Goal: Find specific page/section: Find specific page/section

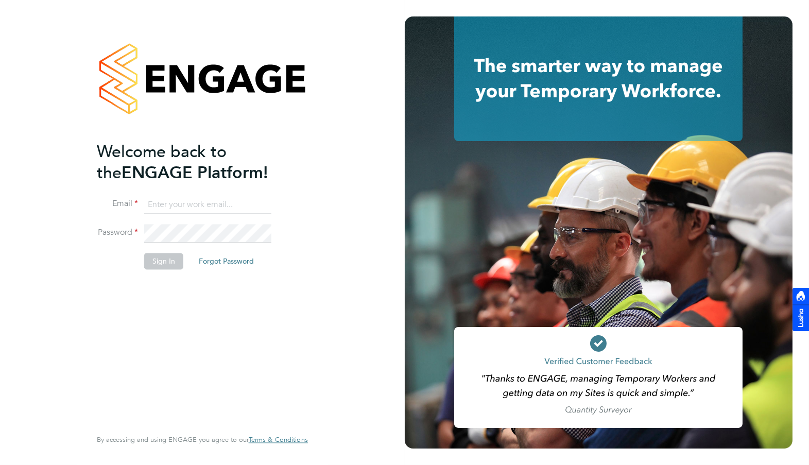
type input "william.heath@ganymedesolutions.co.uk"
click at [162, 261] on button "Sign In" at bounding box center [163, 261] width 39 height 16
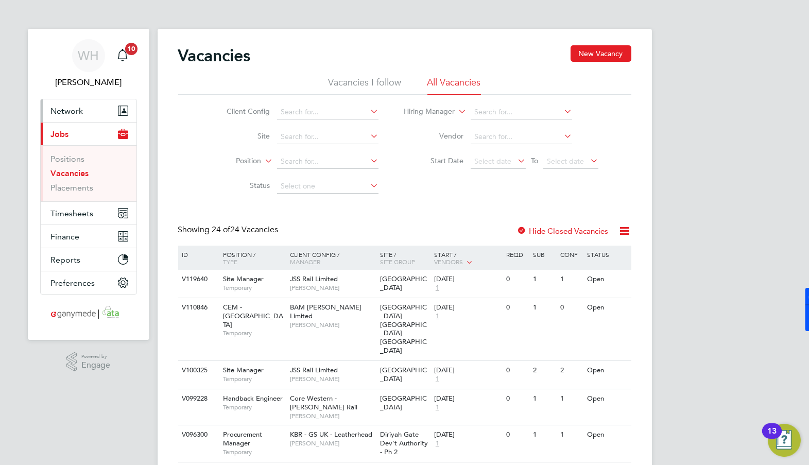
click at [77, 111] on span "Network" at bounding box center [67, 111] width 32 height 10
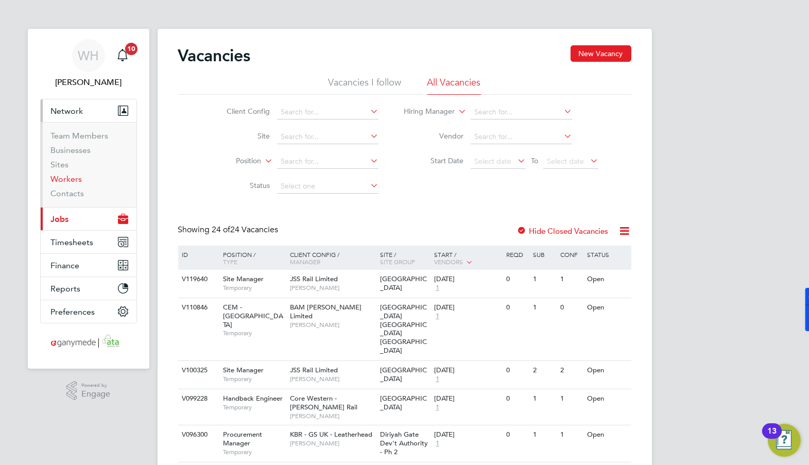
click at [70, 178] on link "Workers" at bounding box center [66, 179] width 31 height 10
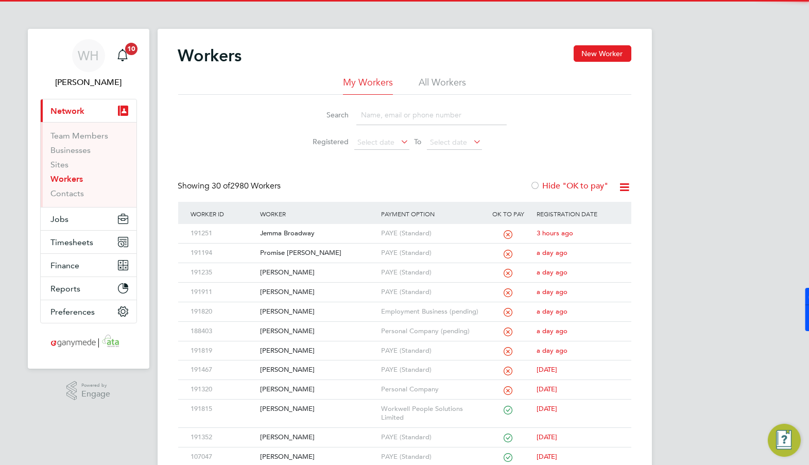
click at [371, 119] on input at bounding box center [431, 115] width 150 height 20
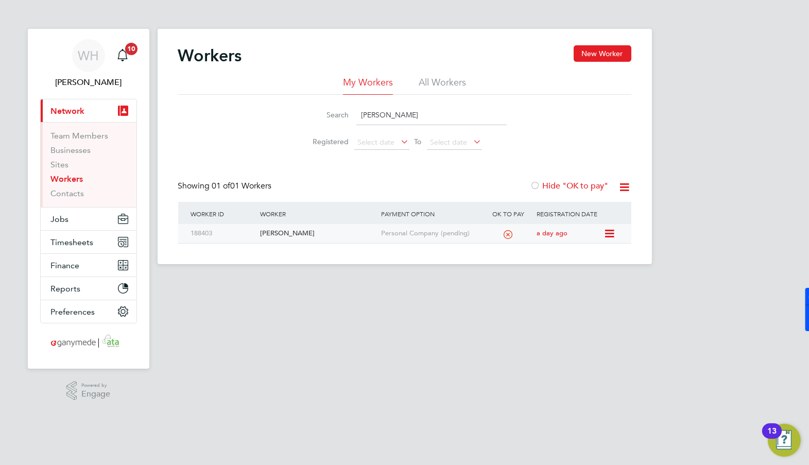
type input "[PERSON_NAME]"
click at [264, 234] on div "[PERSON_NAME]" at bounding box center [317, 233] width 121 height 19
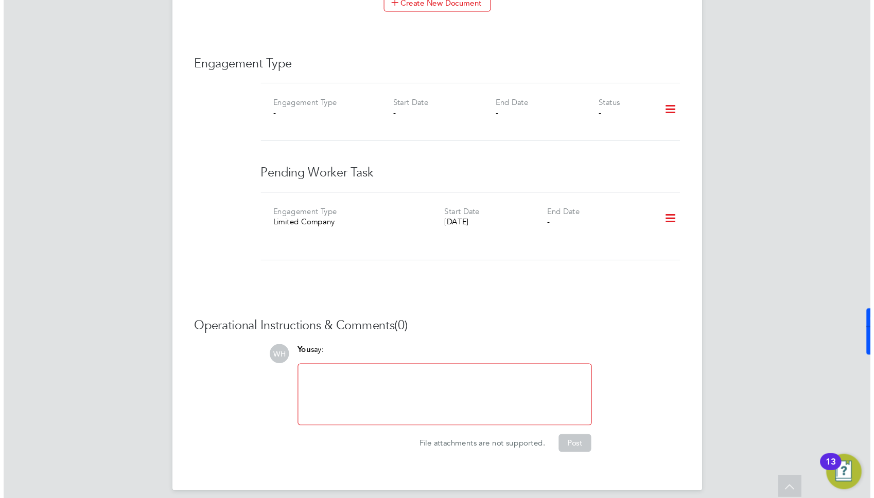
scroll to position [1075, 0]
